Goal: Check status: Check status

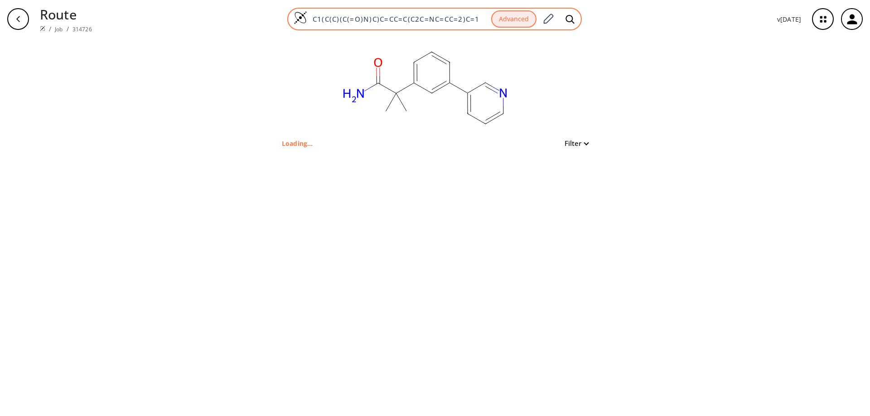
click at [358, 19] on input "C1(C(C)(C(=O)N)C)C=CC=C(C2C=NC=CC=2)C=1" at bounding box center [399, 19] width 184 height 9
